Goal: Information Seeking & Learning: Learn about a topic

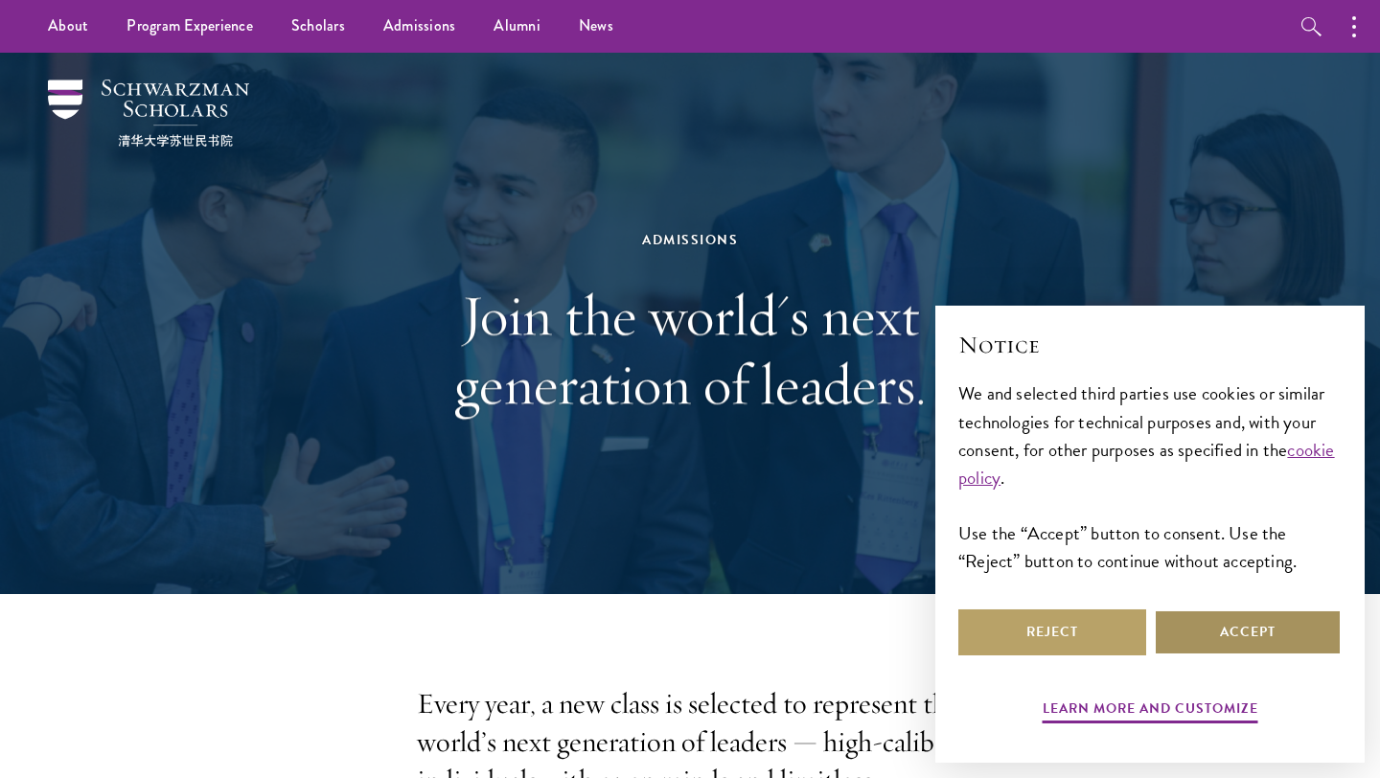
click at [1215, 623] on button "Accept" at bounding box center [1248, 632] width 188 height 46
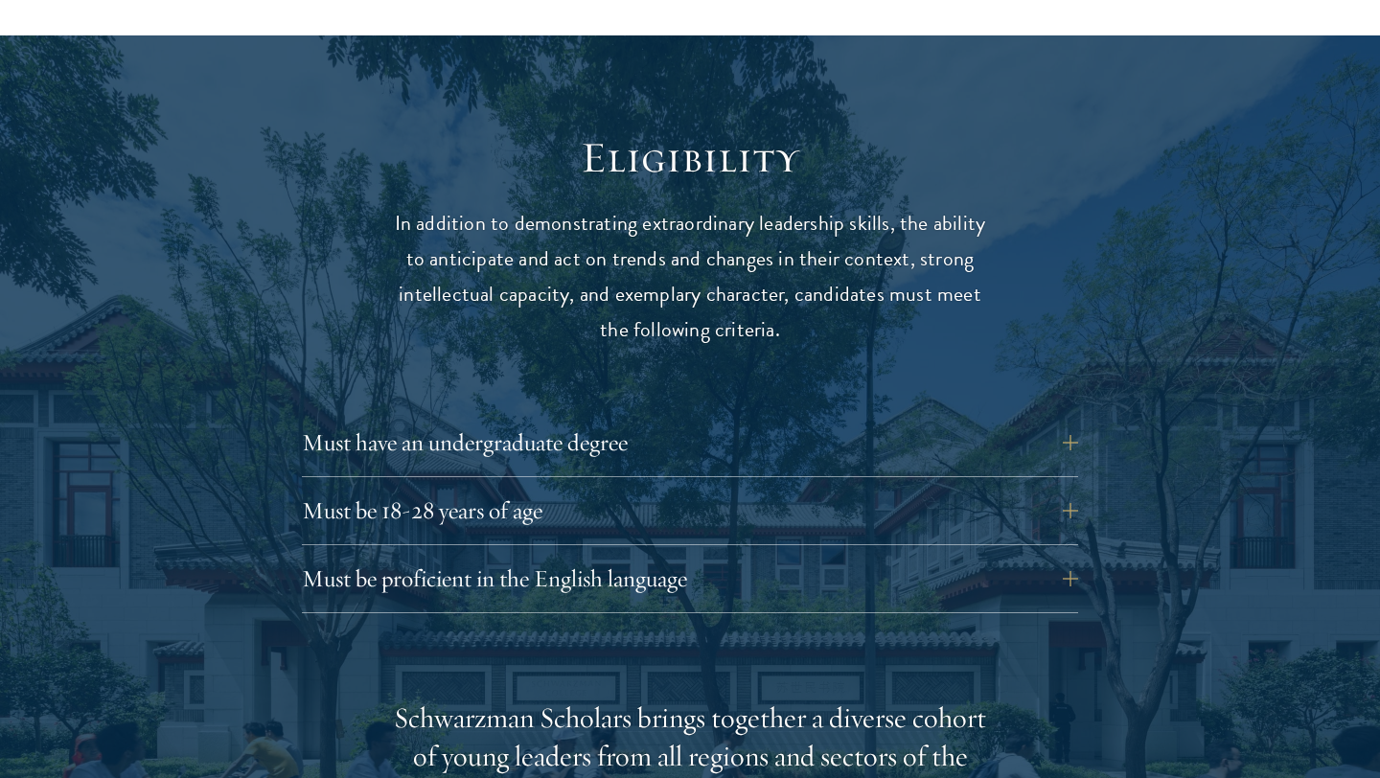
scroll to position [2429, 0]
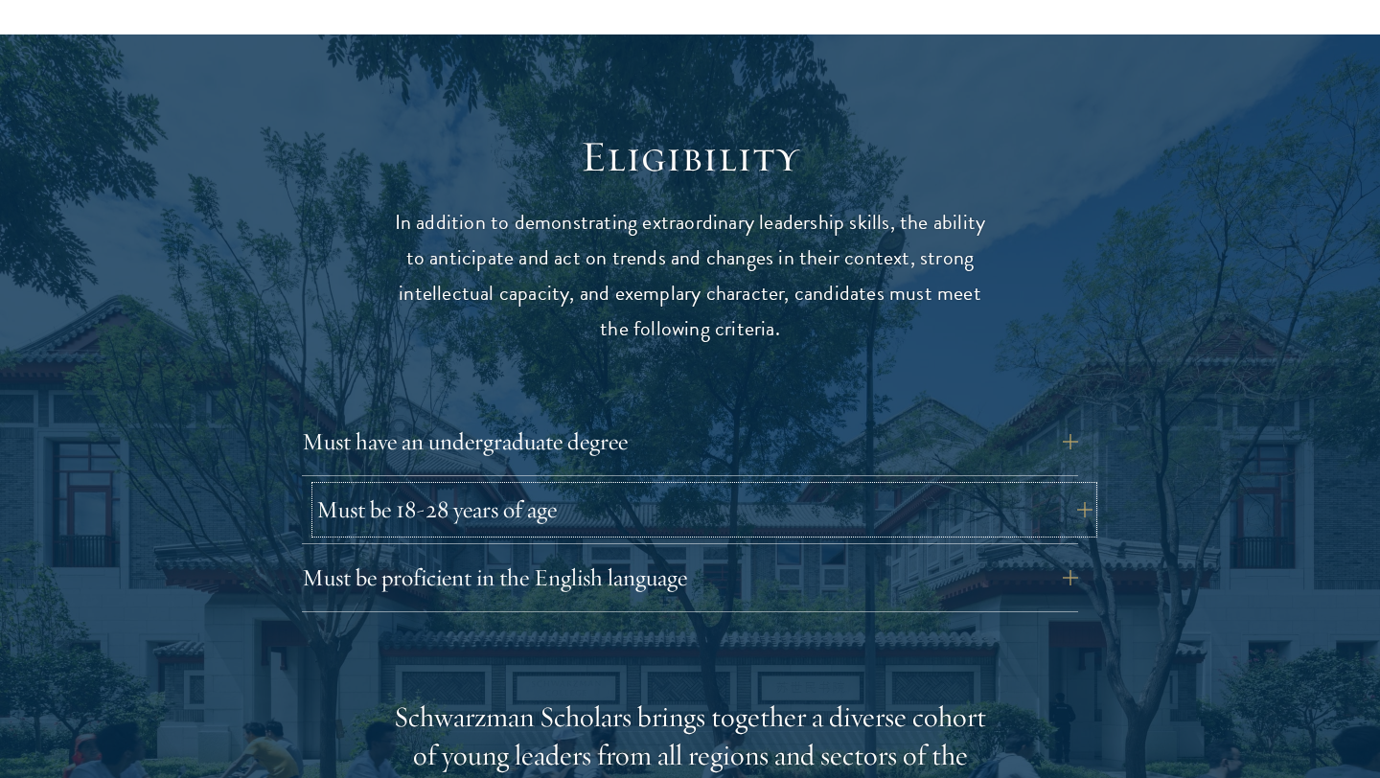
click at [1061, 487] on button "Must be 18-28 years of age" at bounding box center [704, 510] width 776 height 46
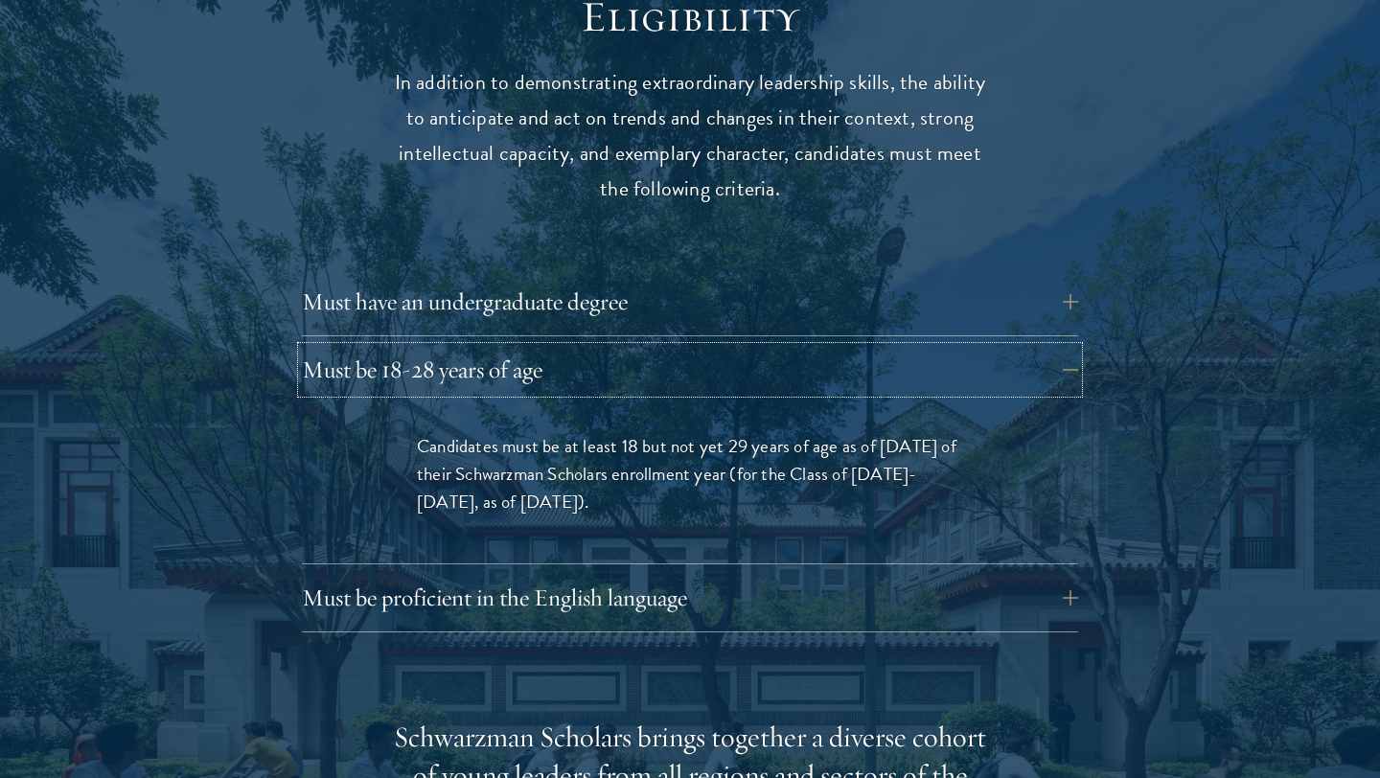
scroll to position [2572, 0]
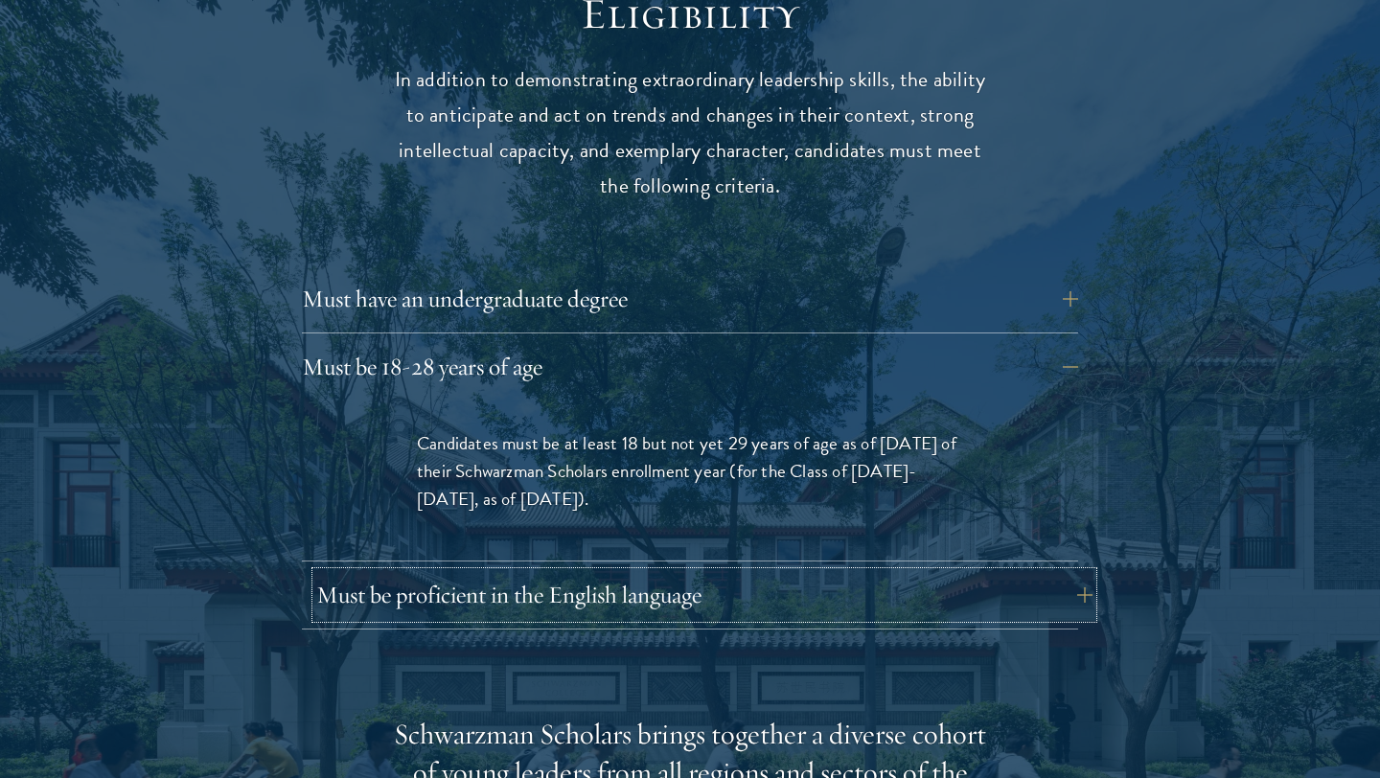
click at [960, 572] on button "Must be proficient in the English language" at bounding box center [704, 595] width 776 height 46
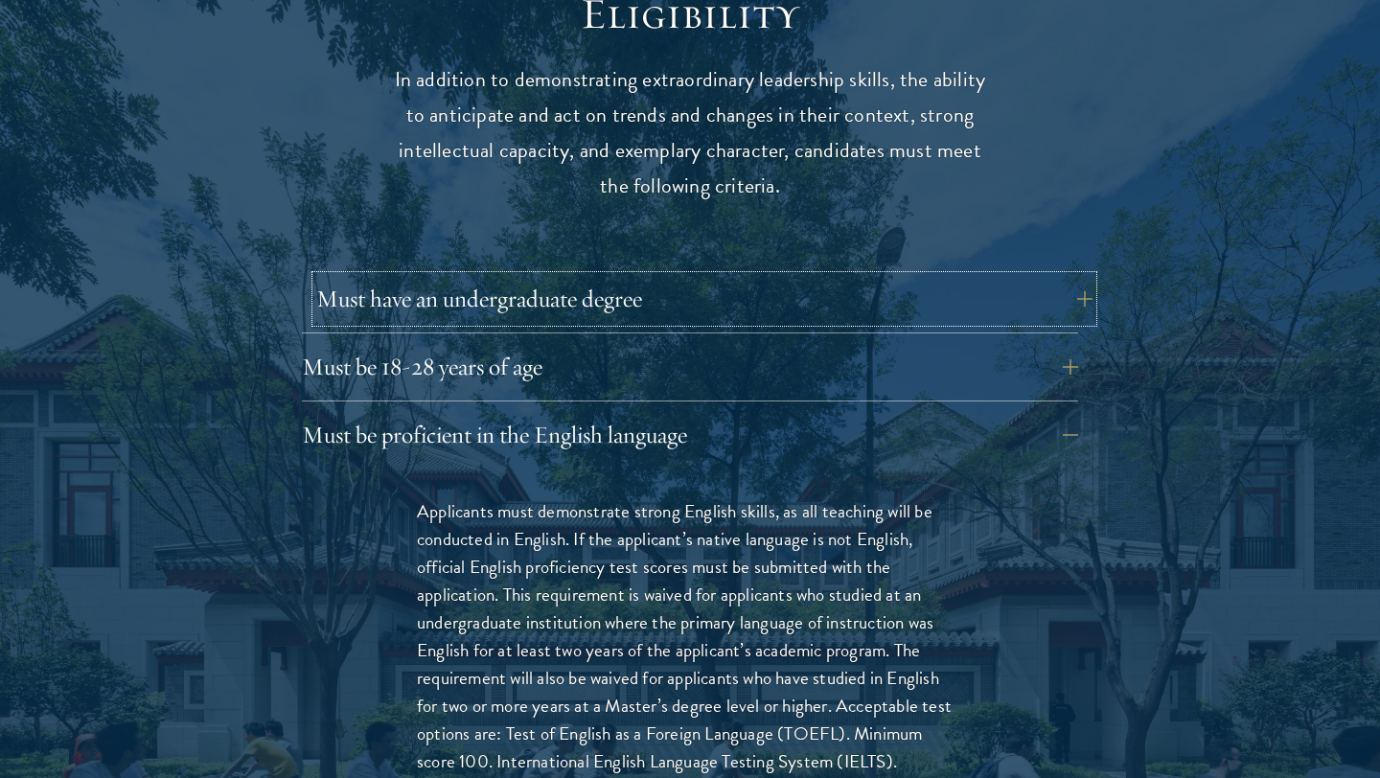
click at [1011, 276] on button "Must have an undergraduate degree" at bounding box center [704, 299] width 776 height 46
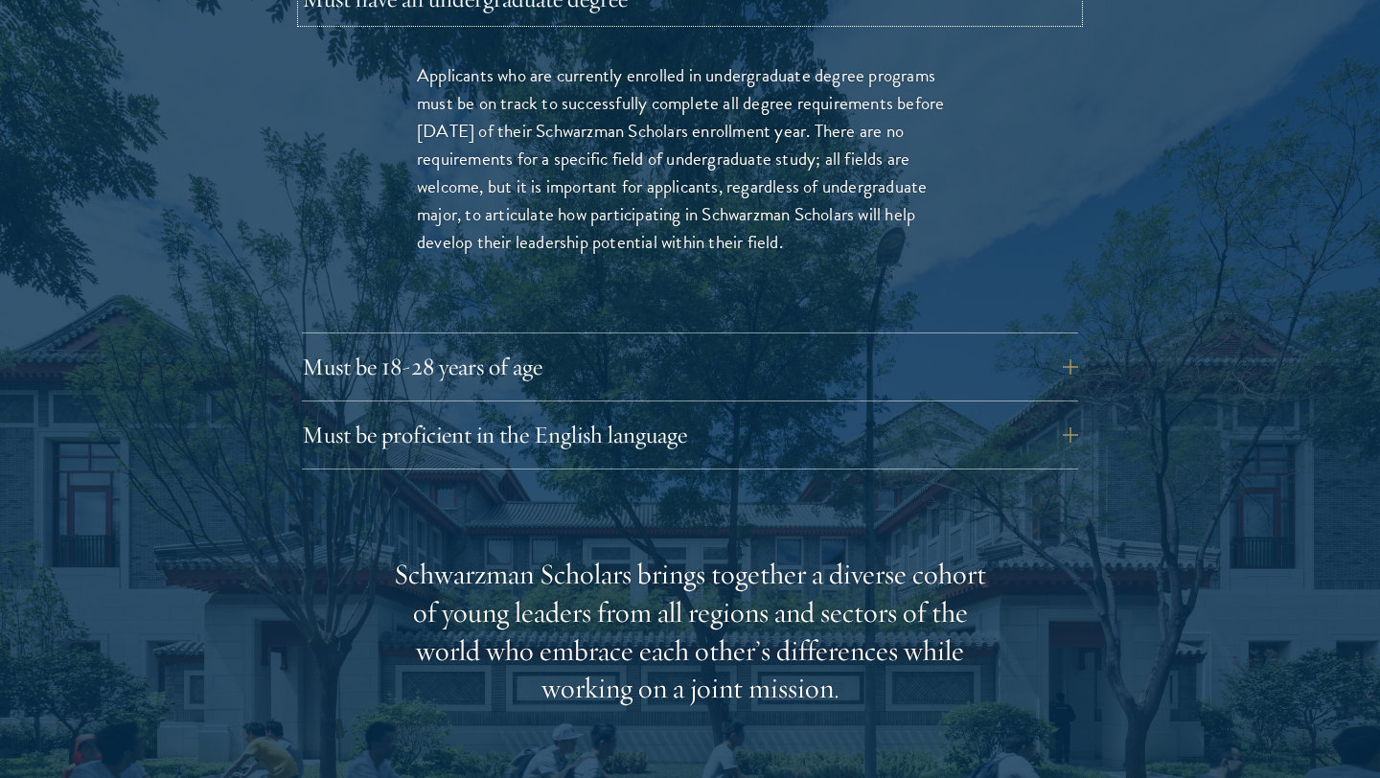
scroll to position [2873, 0]
click at [958, 411] on button "Must be proficient in the English language" at bounding box center [704, 434] width 776 height 46
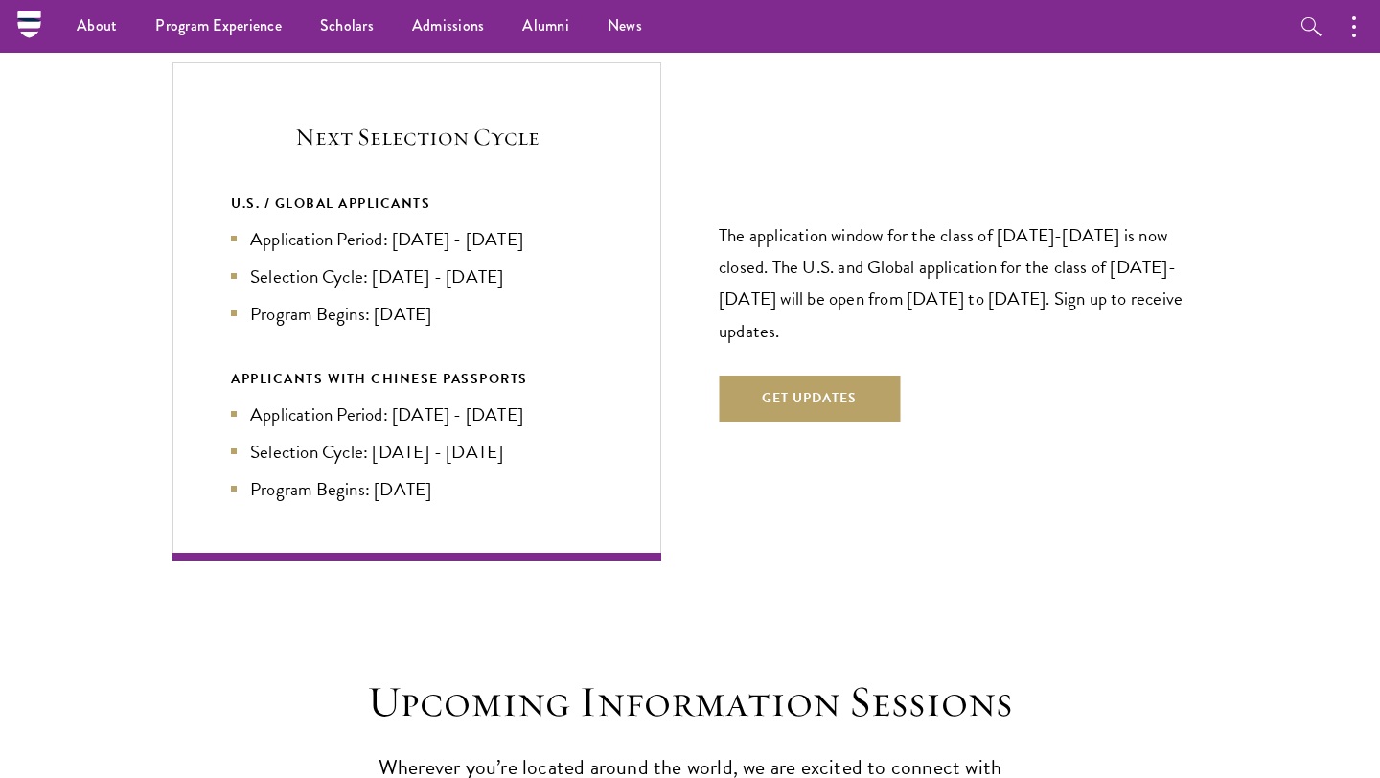
scroll to position [4606, 0]
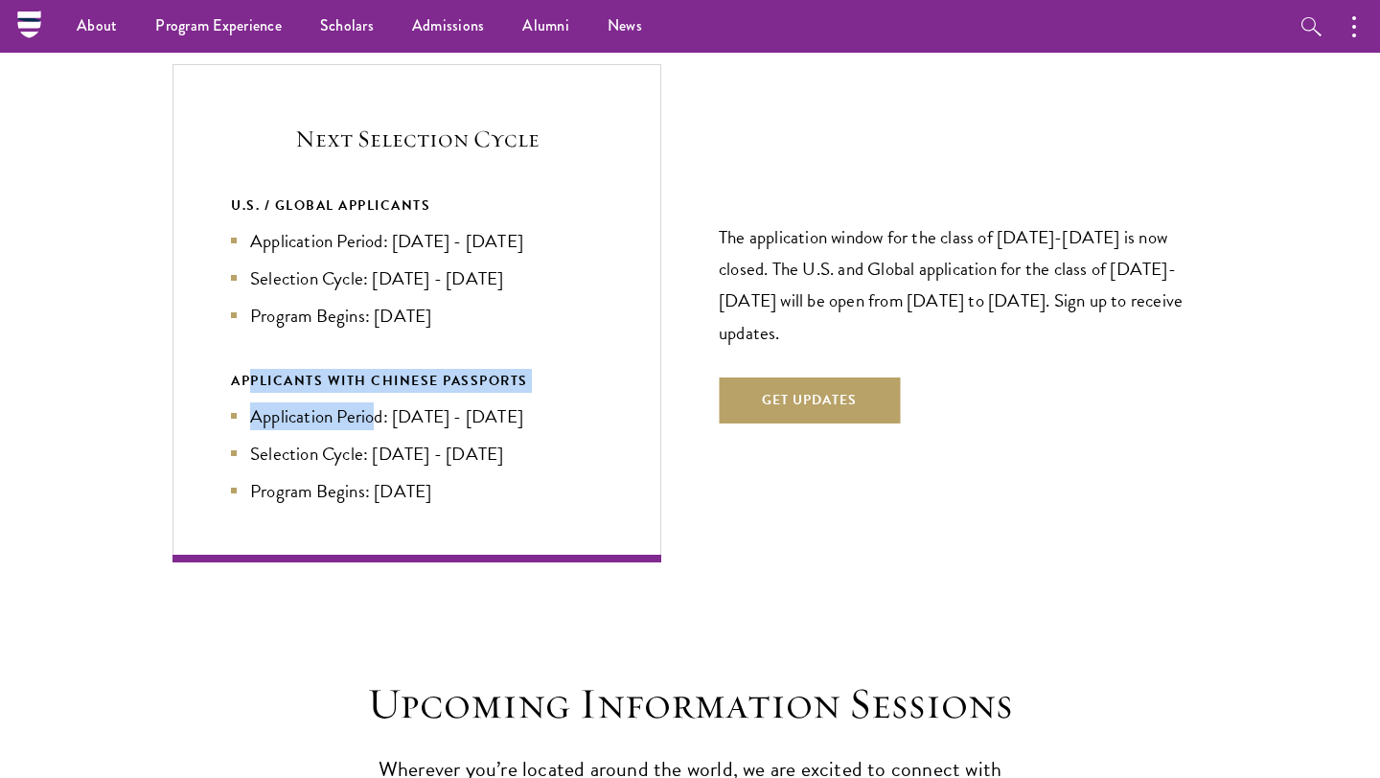
drag, startPoint x: 251, startPoint y: 341, endPoint x: 374, endPoint y: 374, distance: 126.9
click at [374, 374] on div "APPLICANTS WITH CHINESE PASSPORTS Application Period: [DATE] - [DATE] Selection…" at bounding box center [417, 437] width 372 height 136
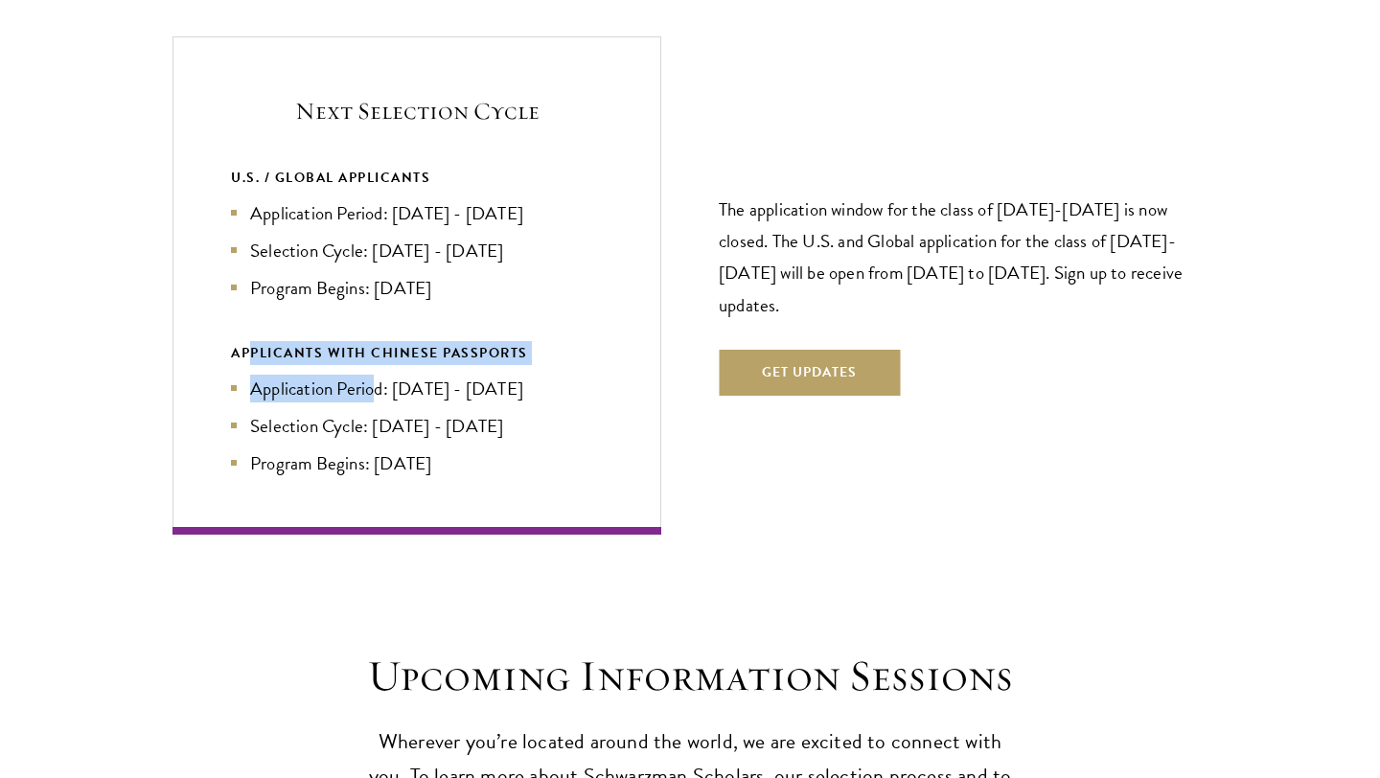
scroll to position [4637, 0]
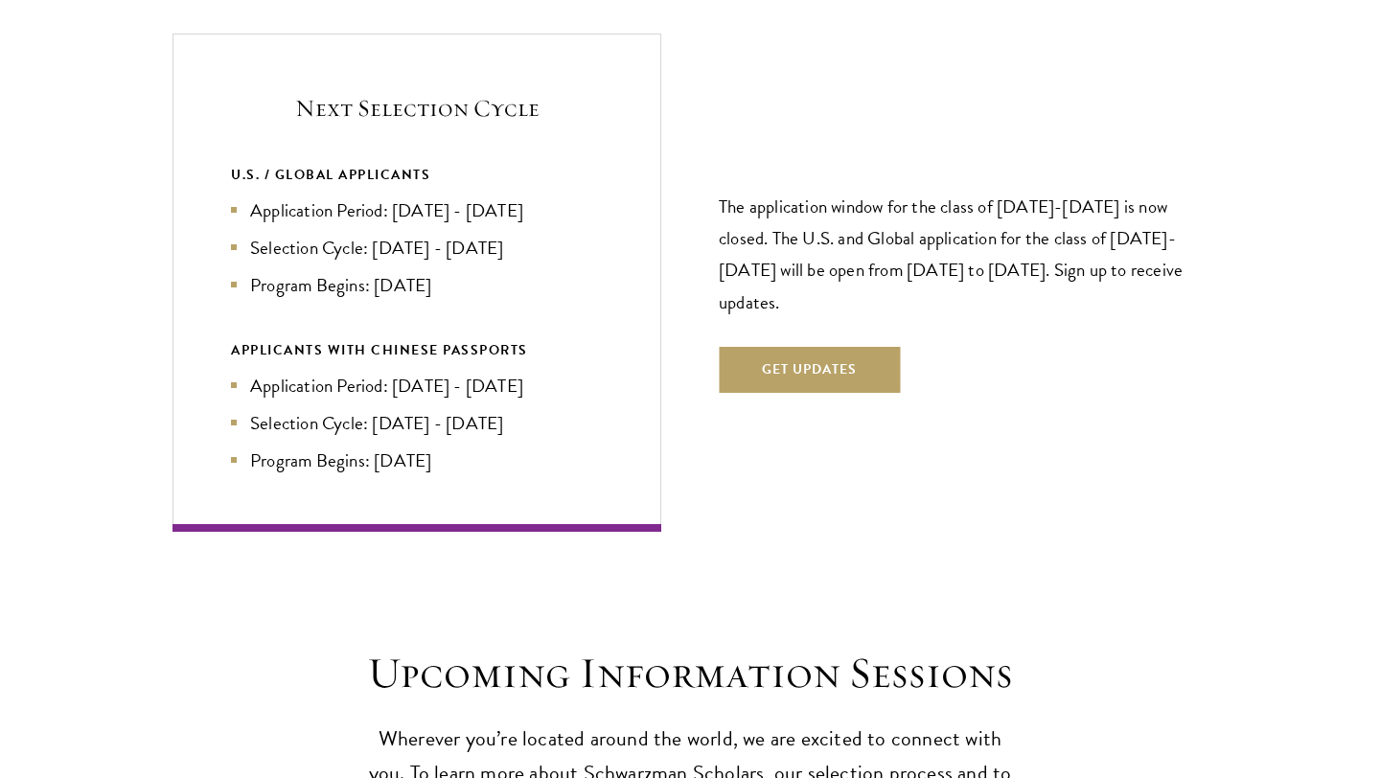
click at [528, 372] on ul "Application Period: [DATE] - [DATE] Selection Cycle: [DATE] - [DATE] Program Be…" at bounding box center [417, 423] width 372 height 103
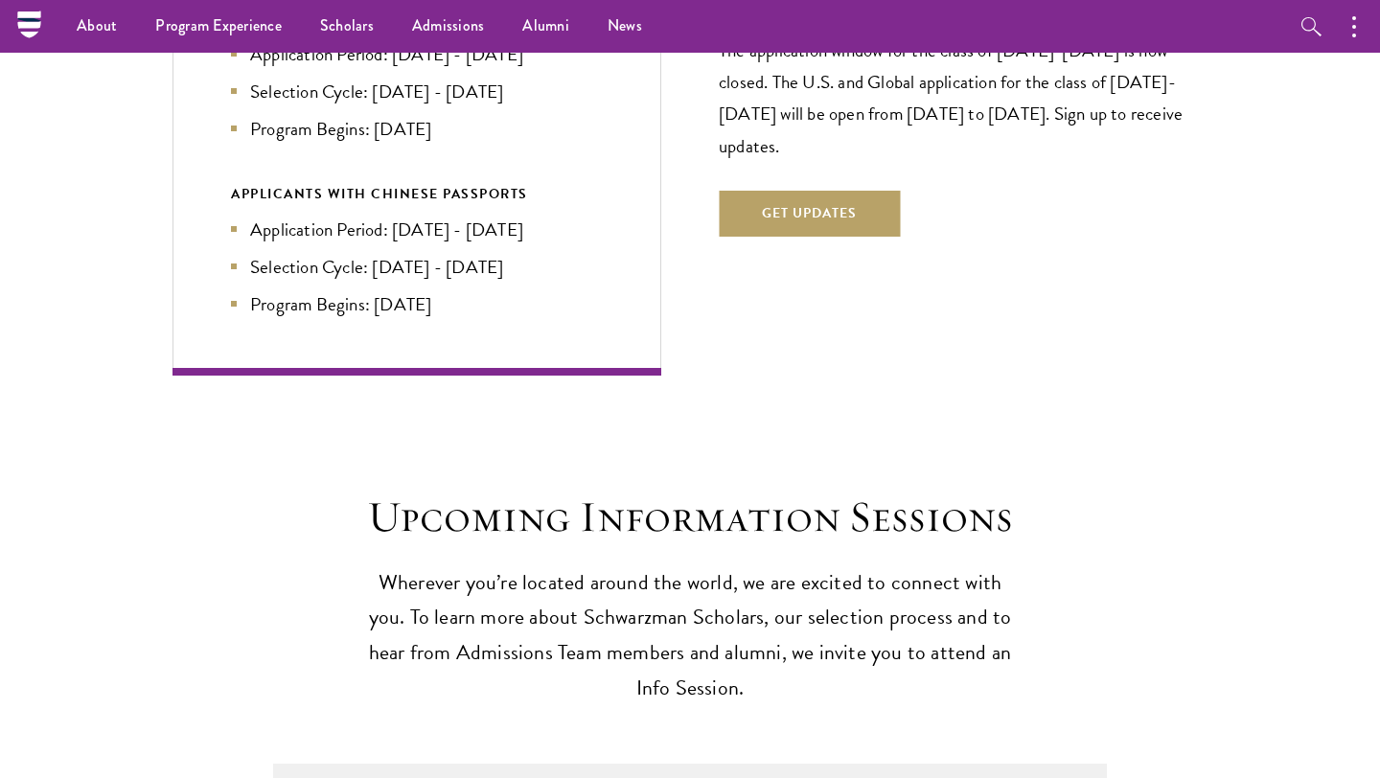
scroll to position [4786, 0]
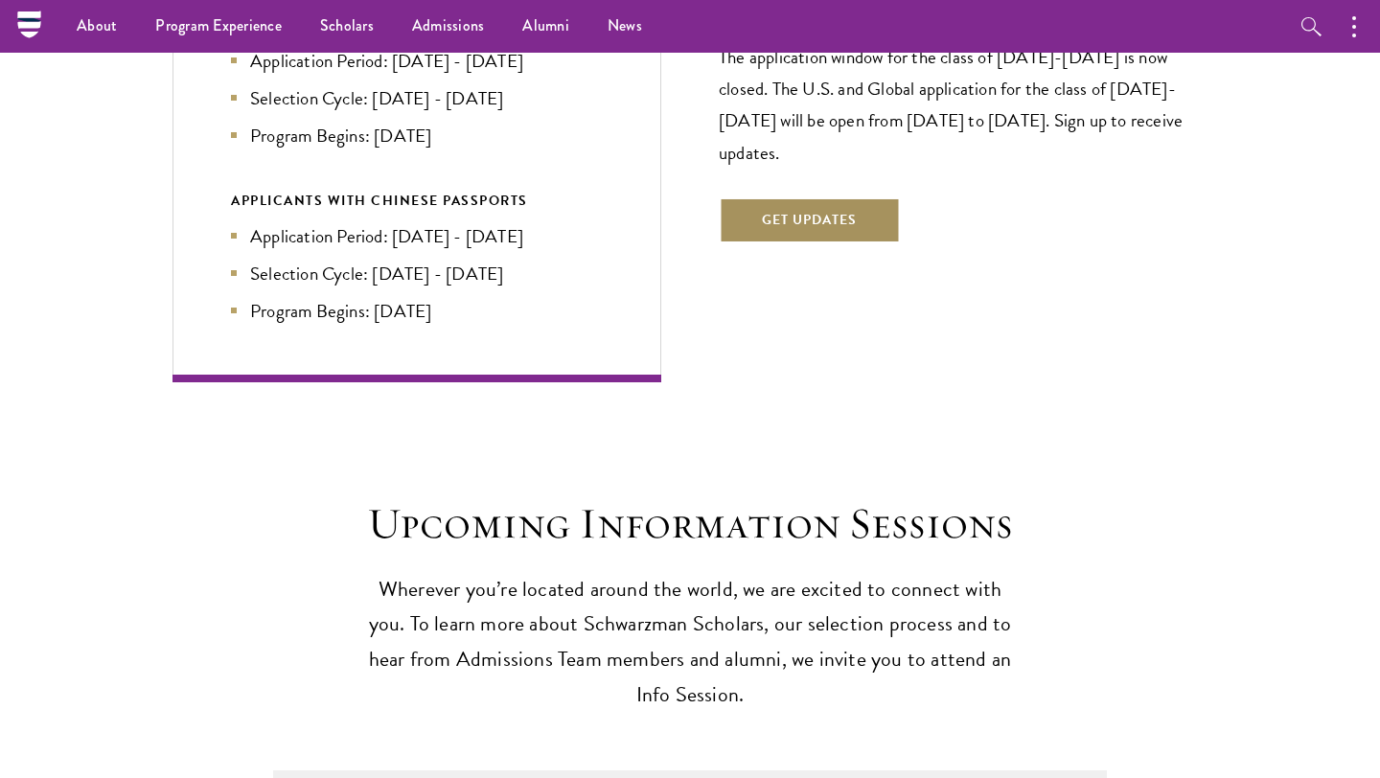
click at [825, 199] on button "Get Updates" at bounding box center [809, 220] width 181 height 46
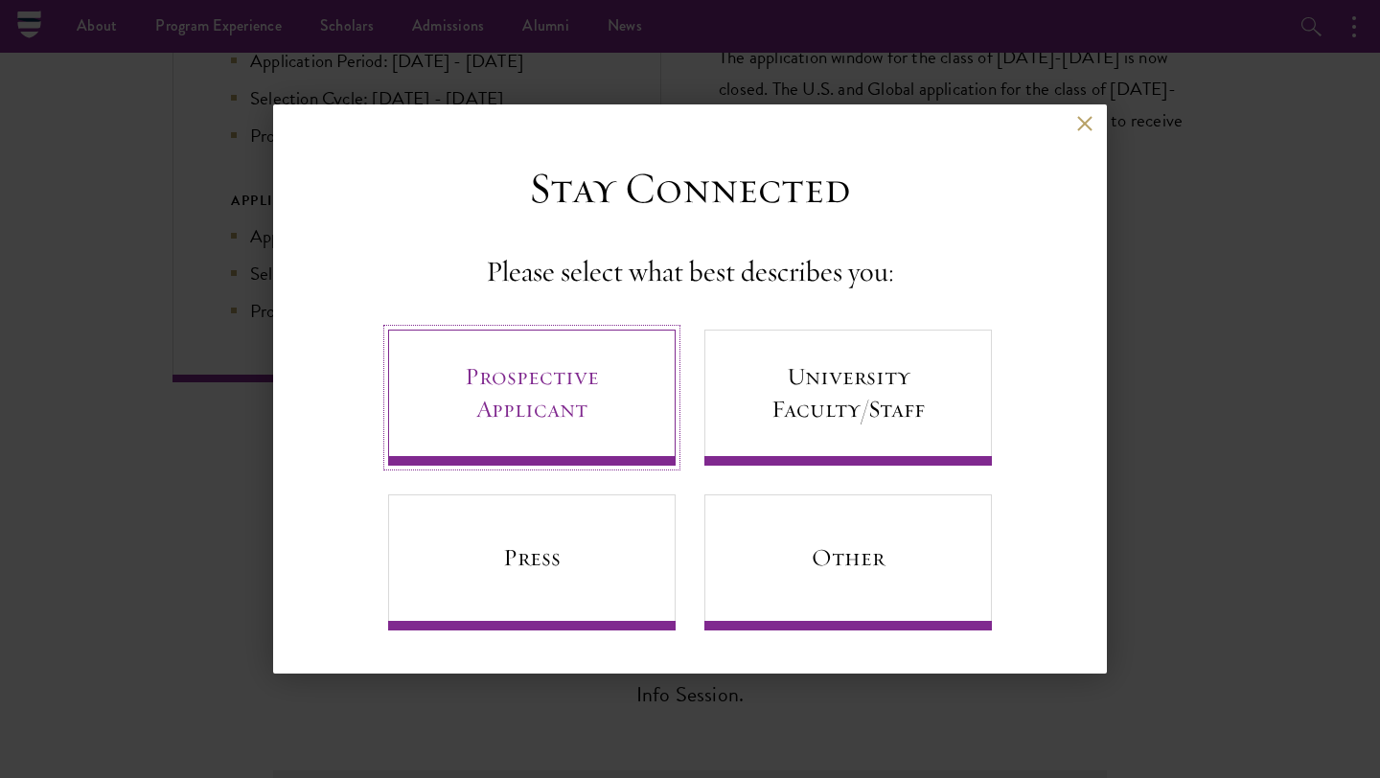
click at [599, 402] on link "Prospective Applicant" at bounding box center [531, 398] width 287 height 136
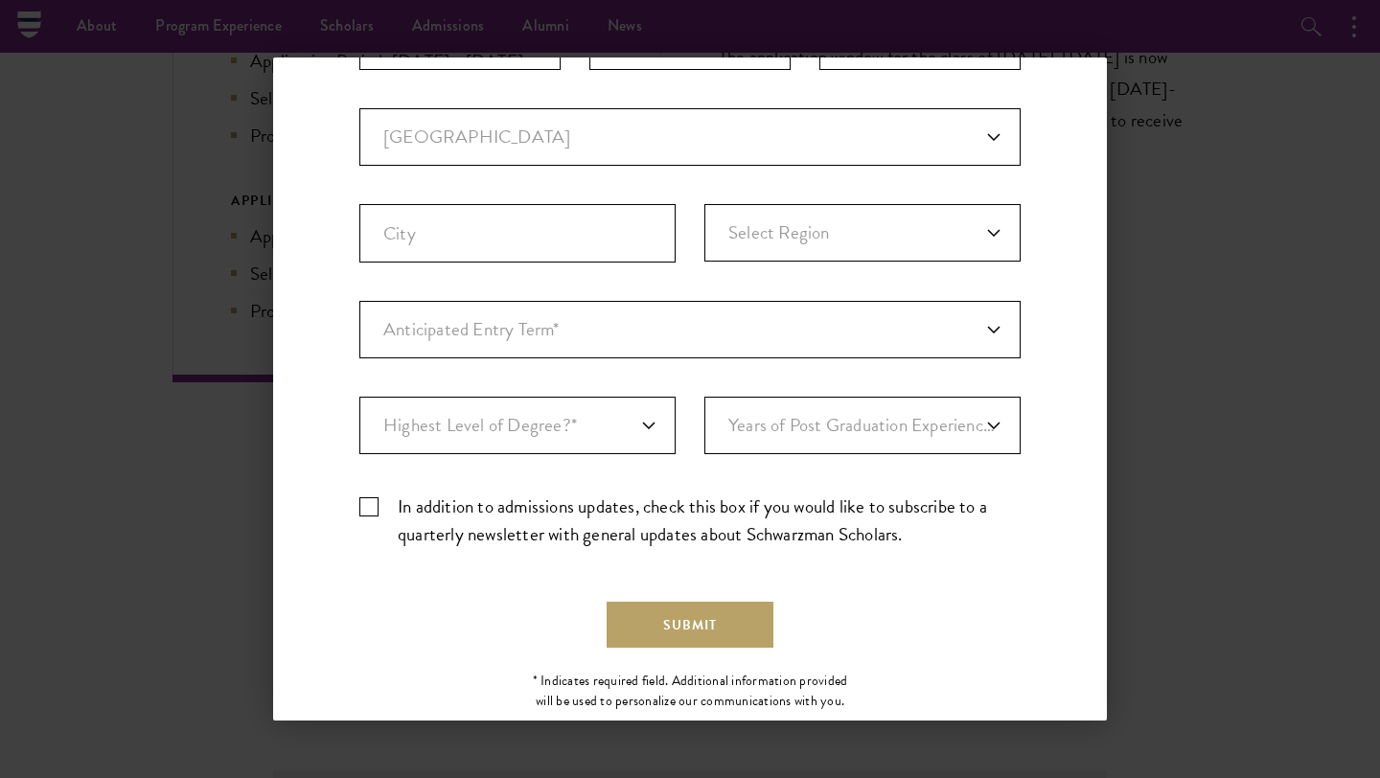
scroll to position [0, 0]
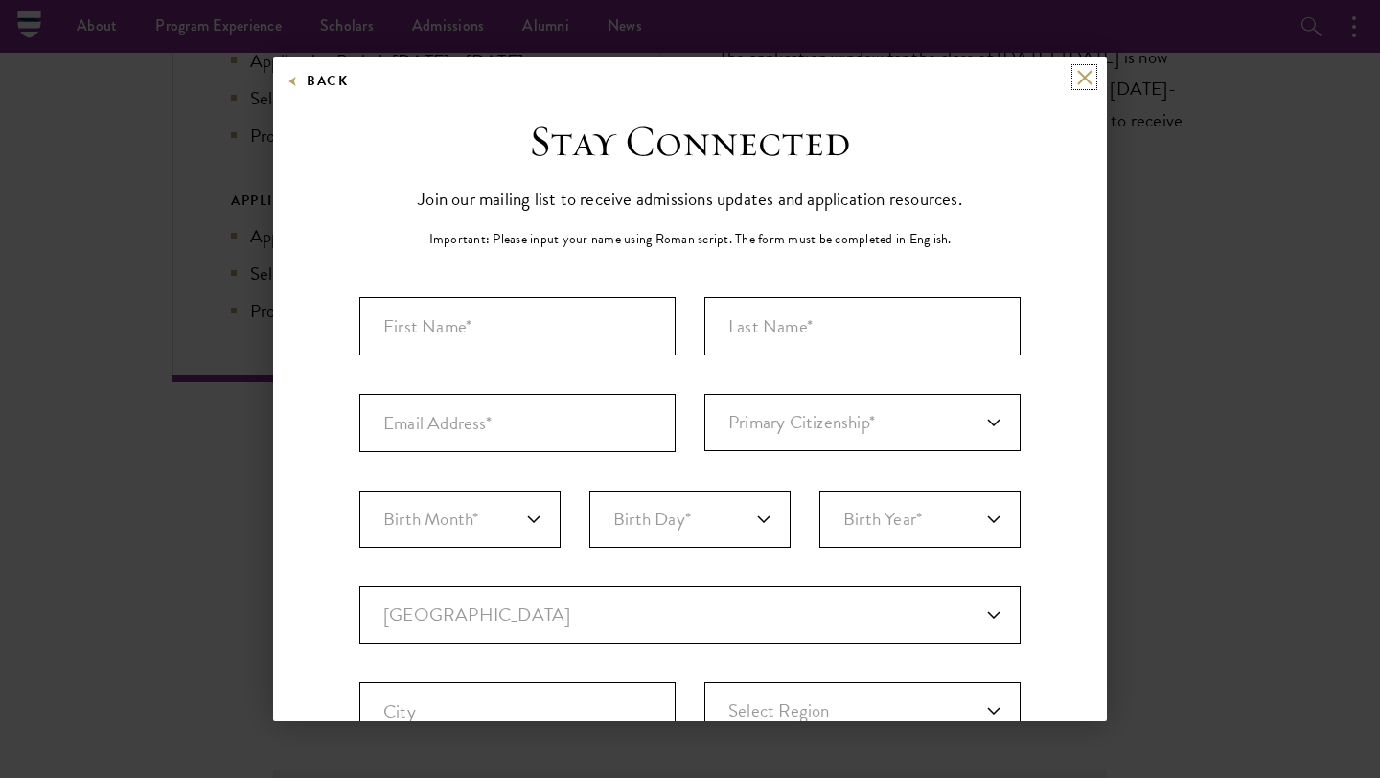
click at [1089, 80] on button at bounding box center [1084, 77] width 16 height 16
